Goal: Task Accomplishment & Management: Manage account settings

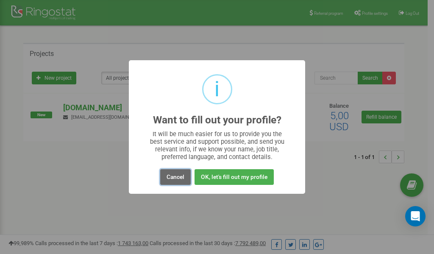
click at [183, 176] on button "Cancel" at bounding box center [175, 177] width 31 height 16
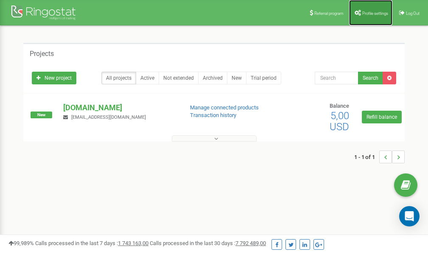
click at [370, 14] on span "Profile settings" at bounding box center [375, 13] width 26 height 5
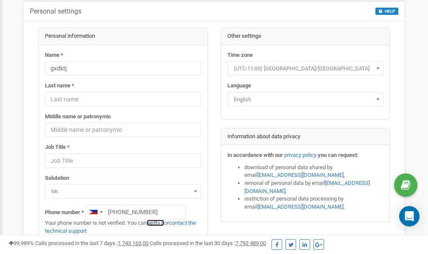
click at [162, 223] on link "verify it" at bounding box center [155, 223] width 17 height 6
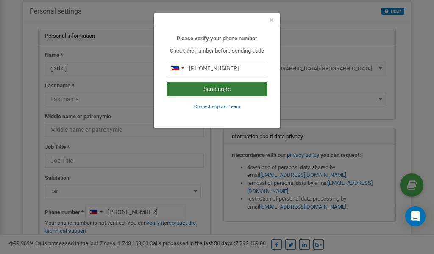
click at [225, 89] on button "Send code" at bounding box center [217, 89] width 101 height 14
